Goal: Find specific fact: Find specific fact

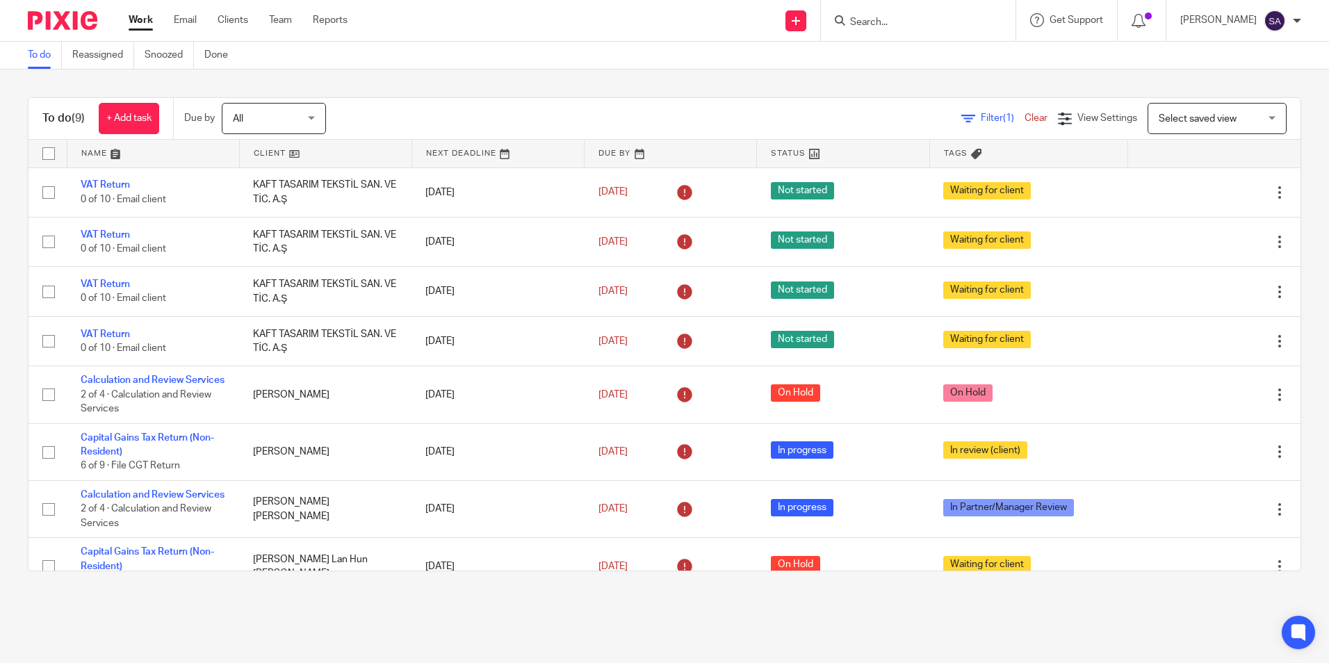
click at [917, 27] on input "Search" at bounding box center [911, 23] width 125 height 13
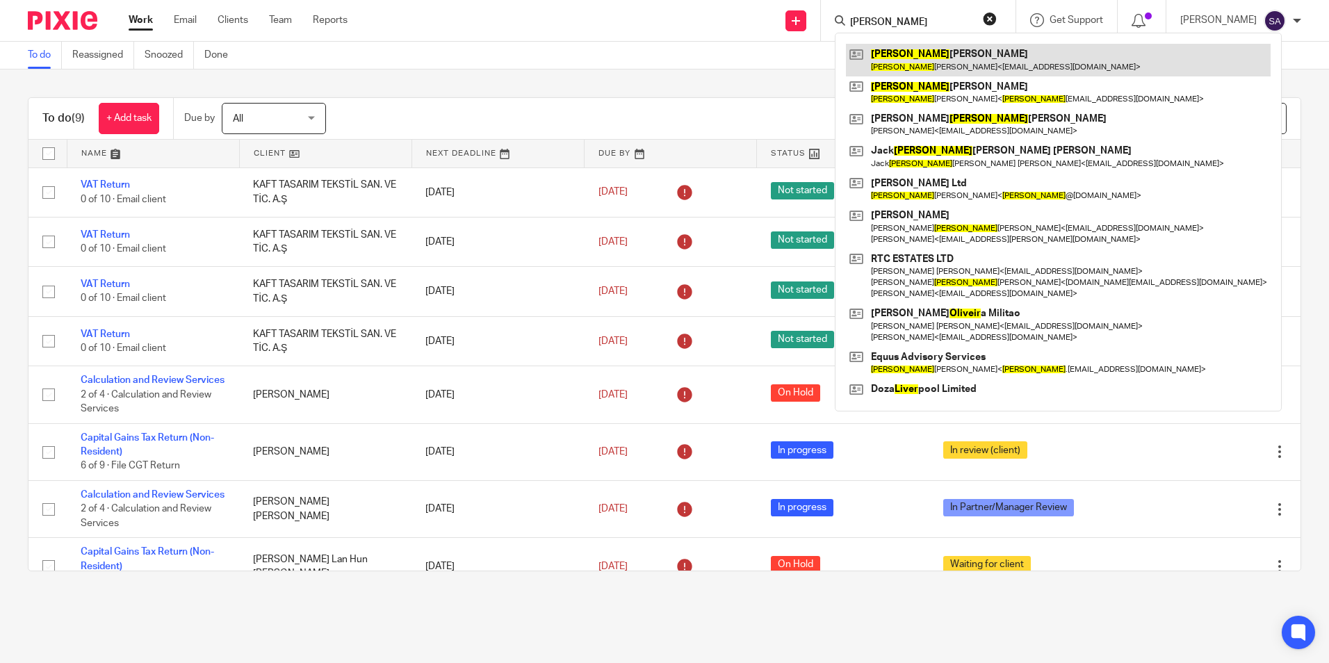
type input "[PERSON_NAME]"
click at [950, 52] on link at bounding box center [1058, 60] width 425 height 32
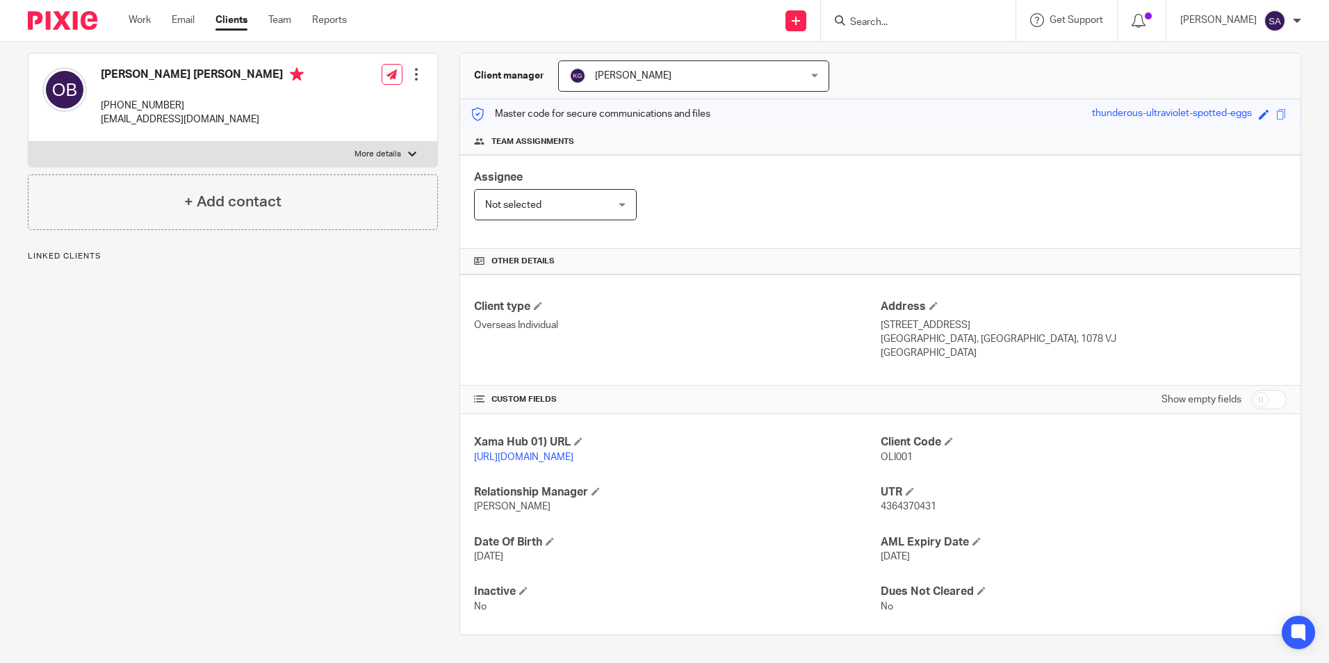
scroll to position [135, 0]
drag, startPoint x: 873, startPoint y: 504, endPoint x: 936, endPoint y: 506, distance: 62.6
click at [936, 506] on p "4364370431" at bounding box center [1084, 507] width 406 height 14
copy span "4364370431"
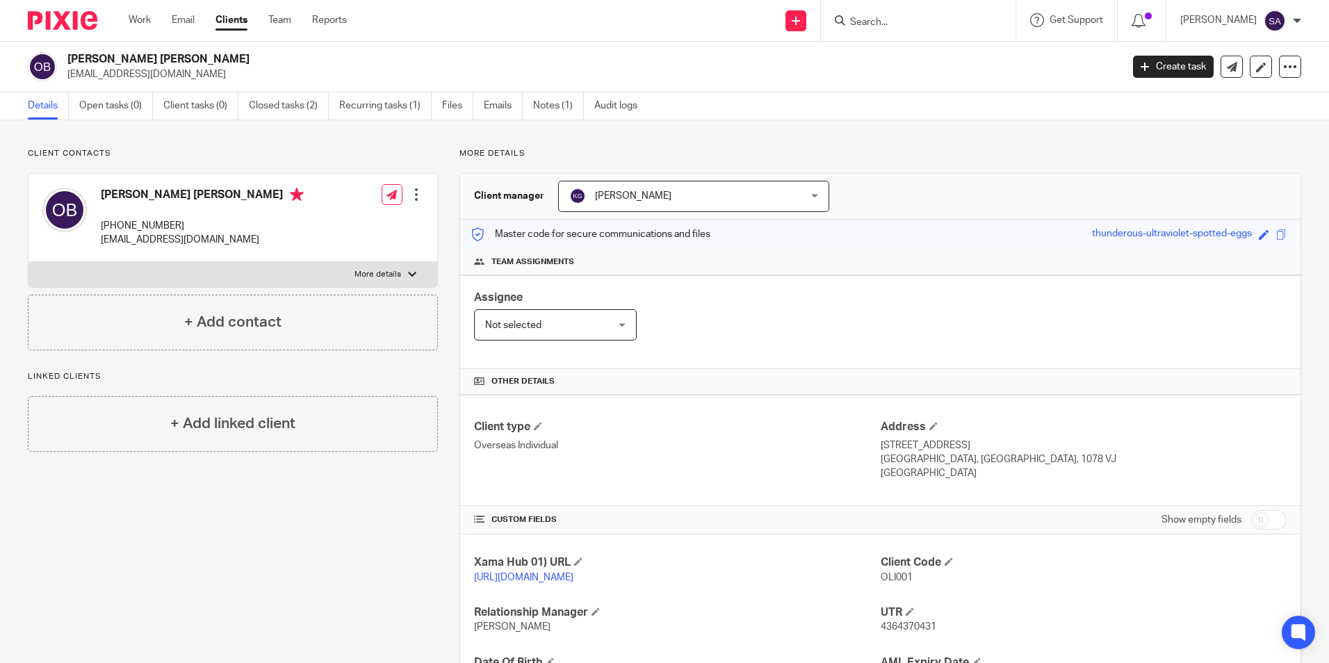
click at [831, 316] on div "Assignee Not selected Not selected Not selected Aarshika Awale Aayush Niraula A…" at bounding box center [880, 322] width 841 height 94
click at [866, 349] on div "Assignee Not selected Not selected Not selected Aarshika Awale Aayush Niraula A…" at bounding box center [880, 322] width 841 height 94
